Goal: Use online tool/utility: Use online tool/utility

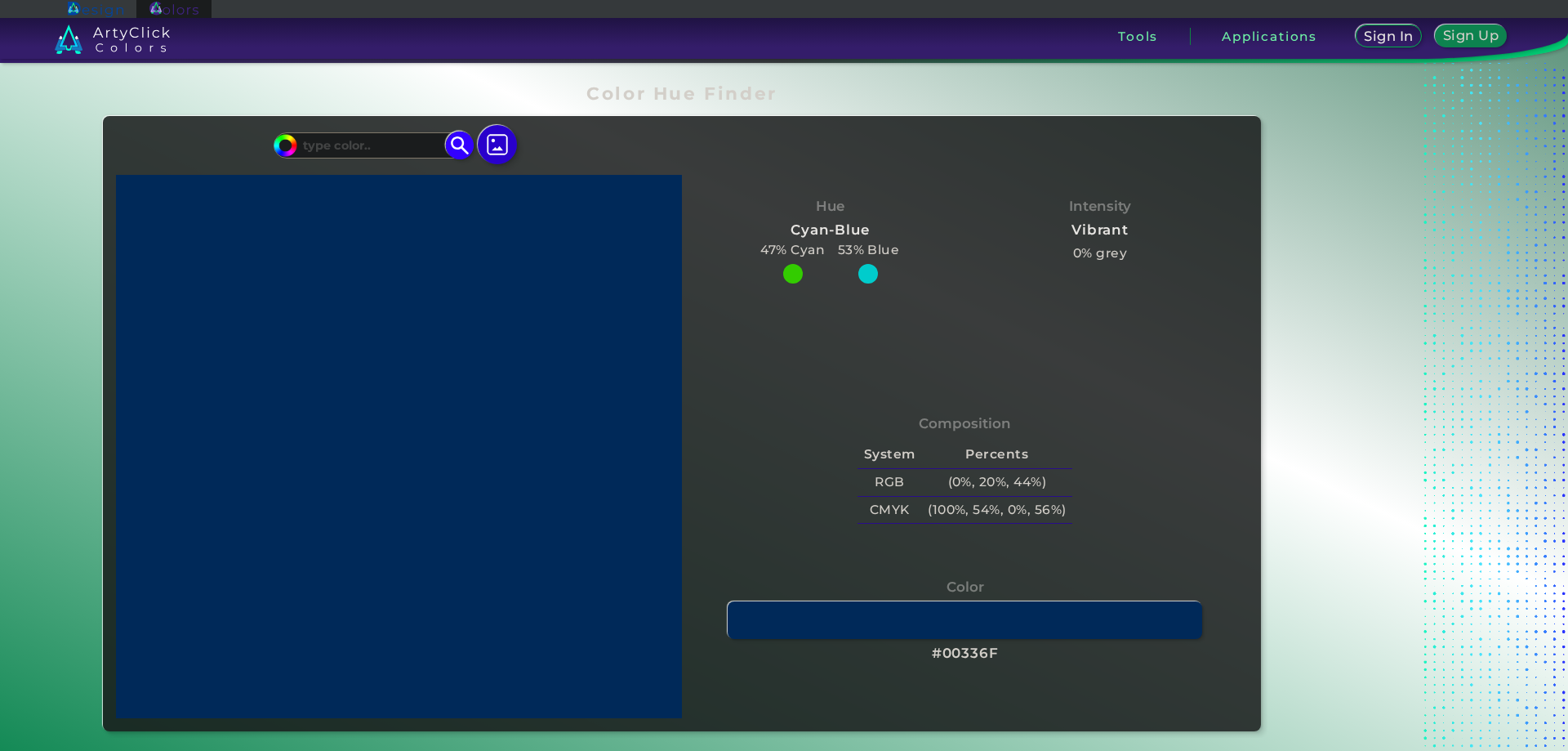
click at [378, 144] on input at bounding box center [372, 145] width 152 height 22
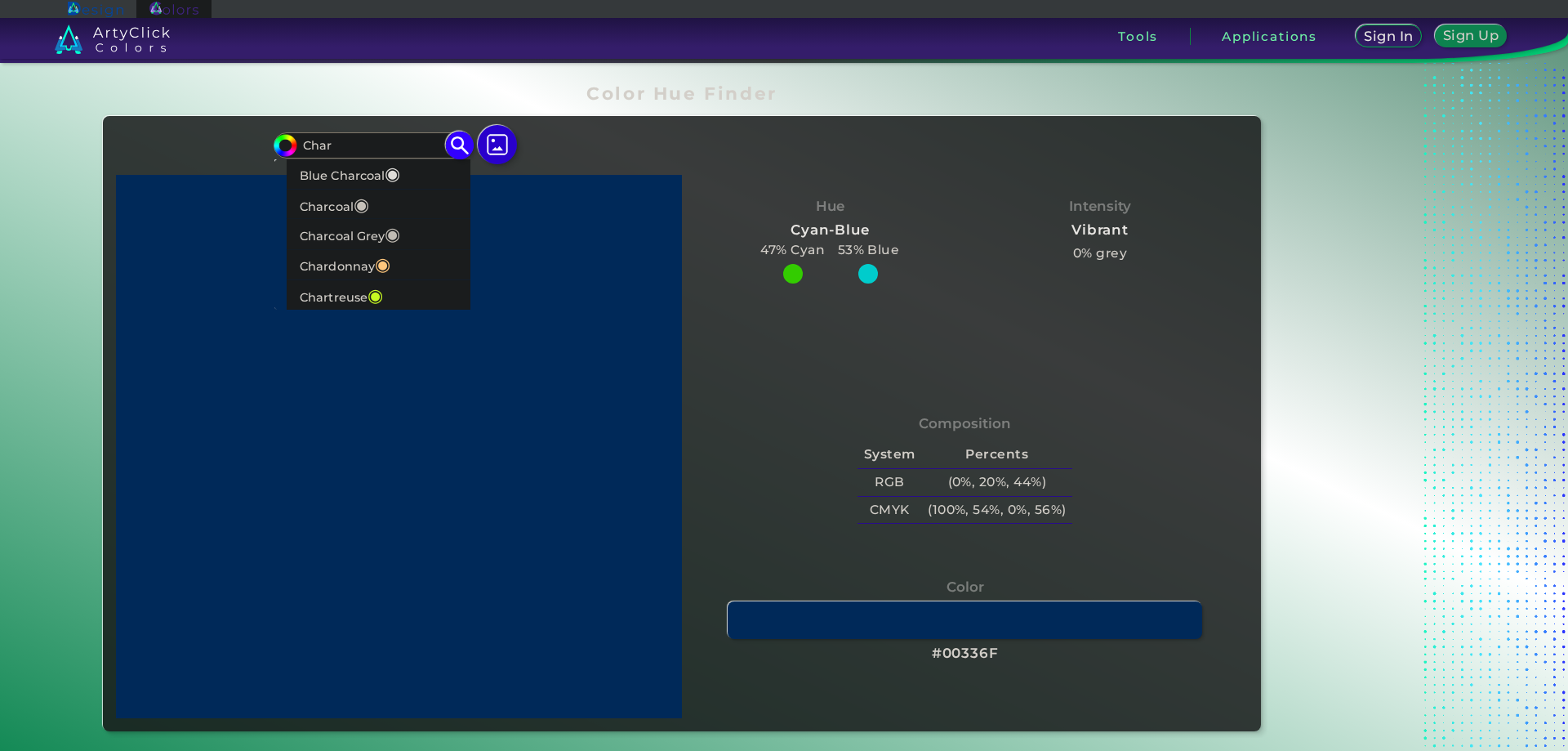
type input "Char"
click at [342, 206] on p "Charcoal ◉" at bounding box center [335, 204] width 69 height 30
type input "#000000"
type input "RGB(52, 56, 55)"
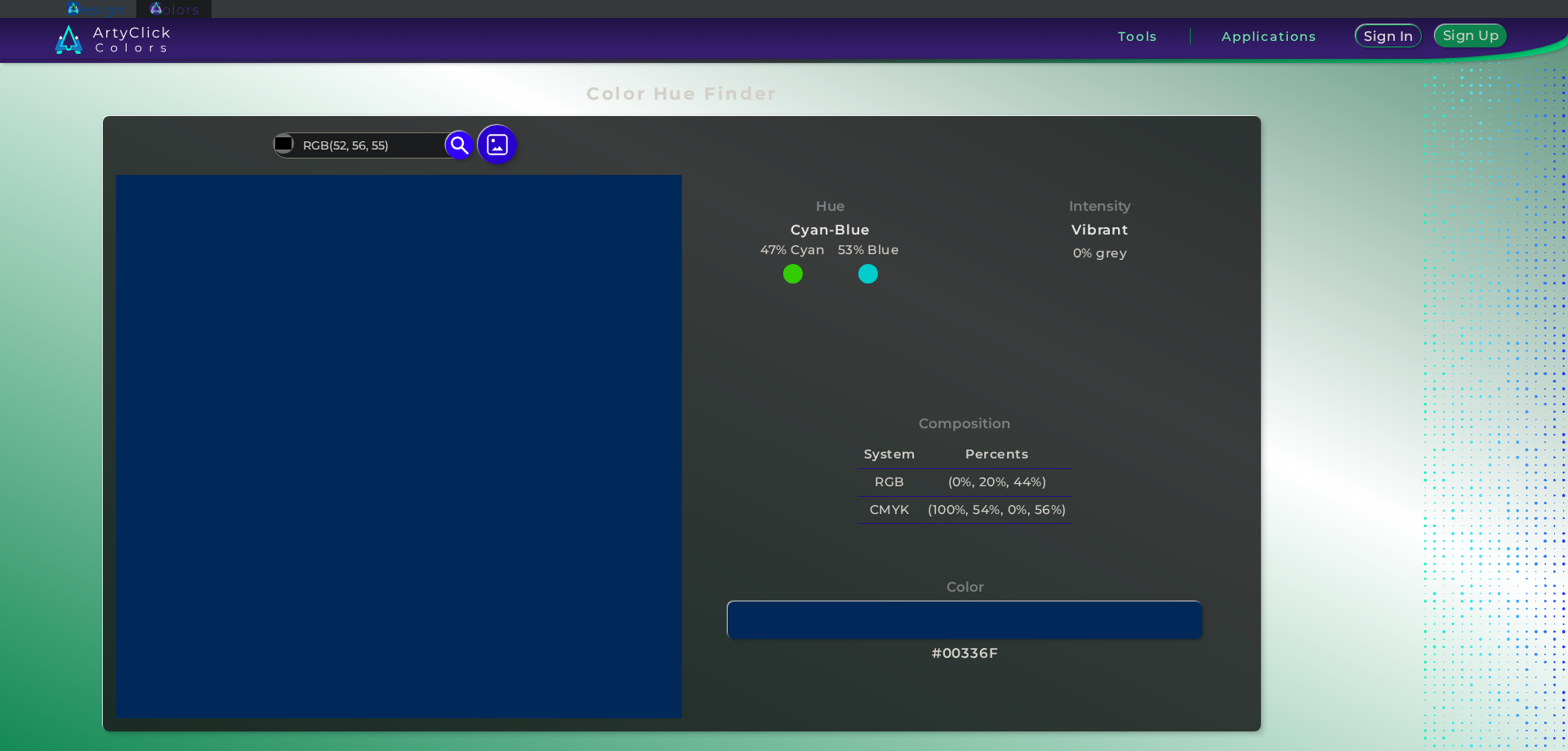
click at [454, 139] on img at bounding box center [459, 145] width 28 height 28
click at [453, 143] on img at bounding box center [459, 145] width 28 height 28
click at [489, 153] on img at bounding box center [497, 145] width 47 height 47
click at [0, 0] on input "file" at bounding box center [0, 0] width 0 height 0
